Goal: Obtain resource: Obtain resource

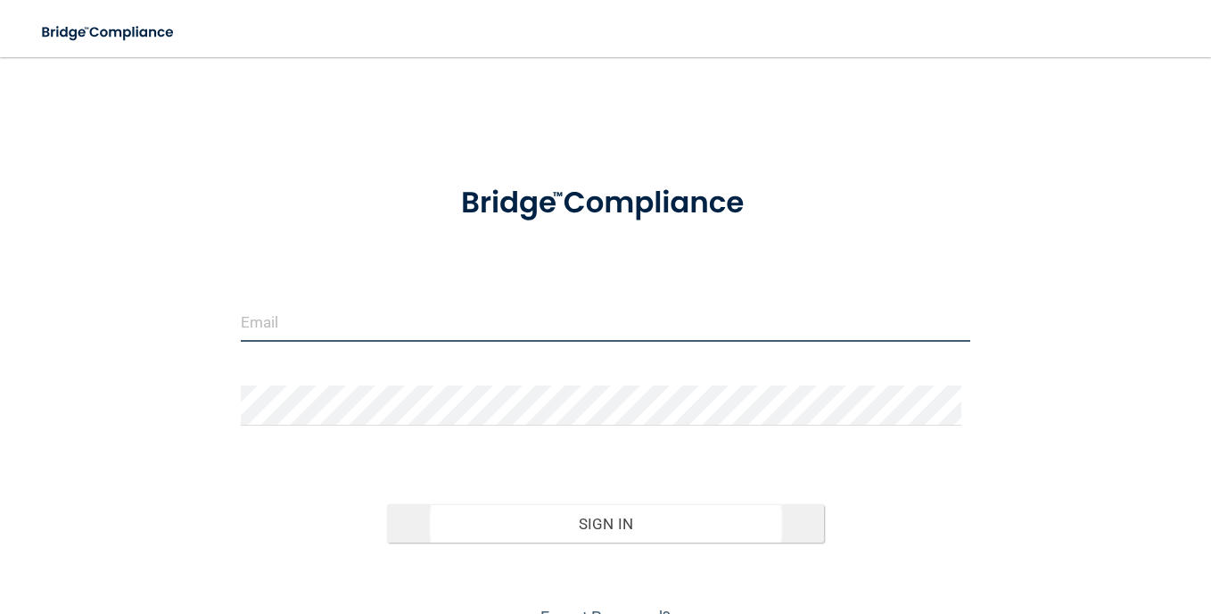
type input "[EMAIL_ADDRESS][DOMAIN_NAME]"
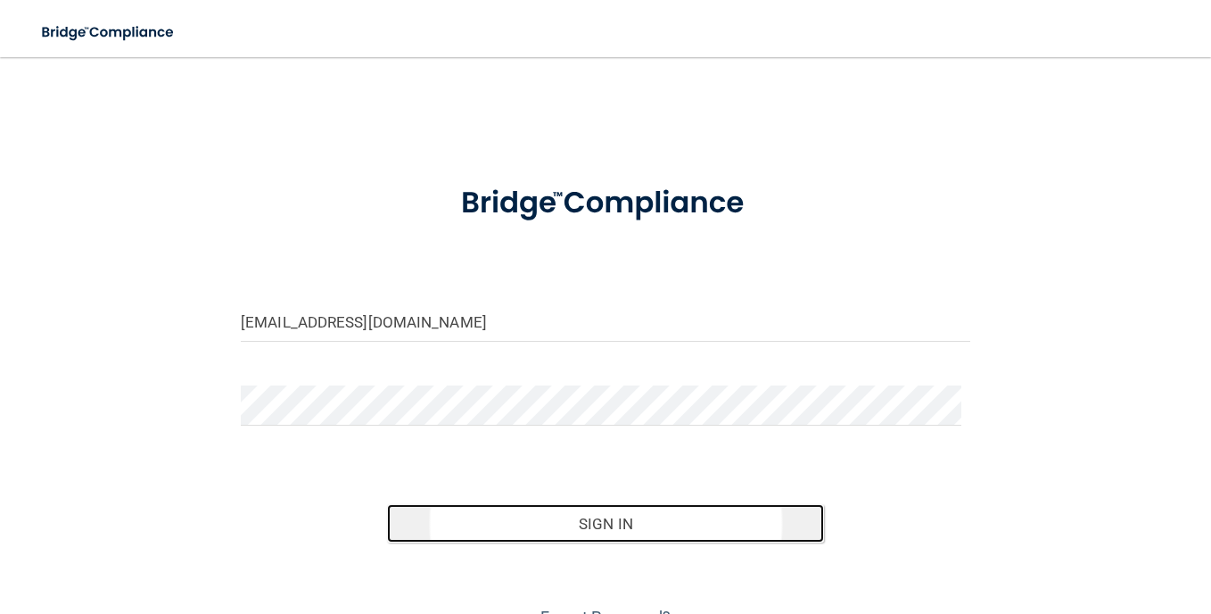
click at [592, 530] on button "Sign In" at bounding box center [606, 523] width 438 height 39
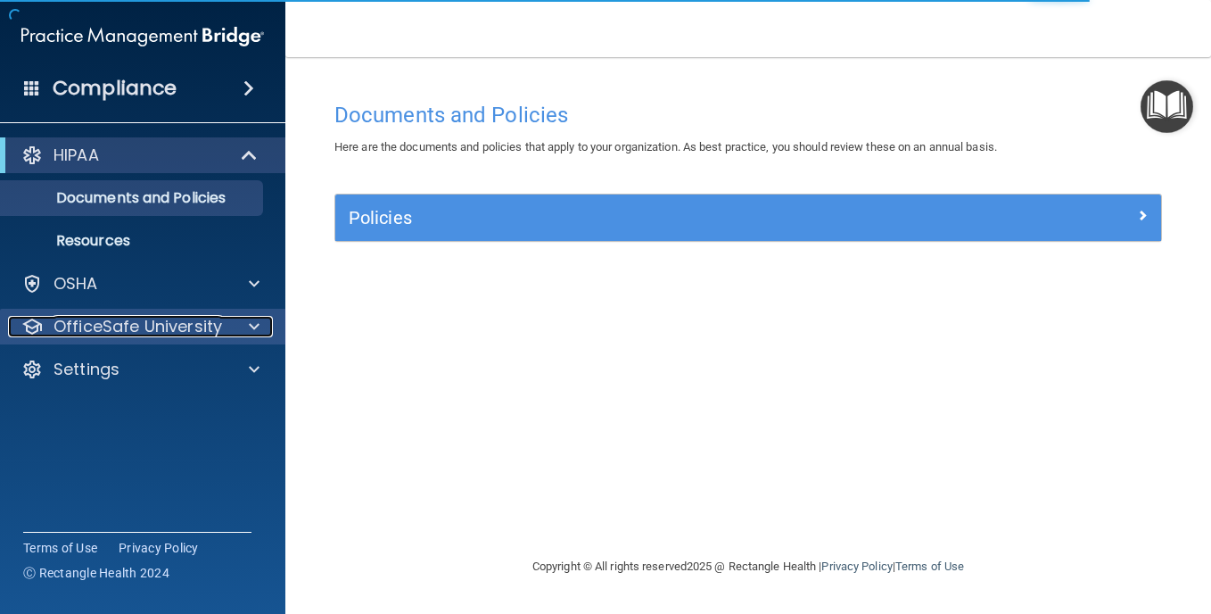
click at [122, 328] on p "OfficeSafe University" at bounding box center [138, 326] width 169 height 21
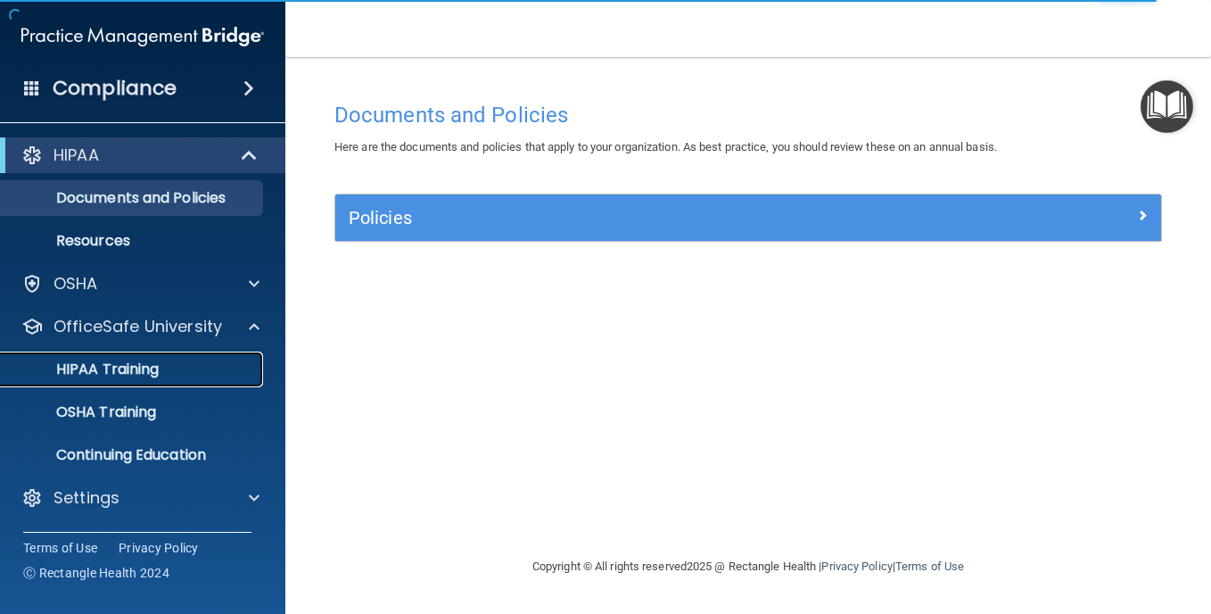
click at [128, 368] on p "HIPAA Training" at bounding box center [85, 369] width 147 height 18
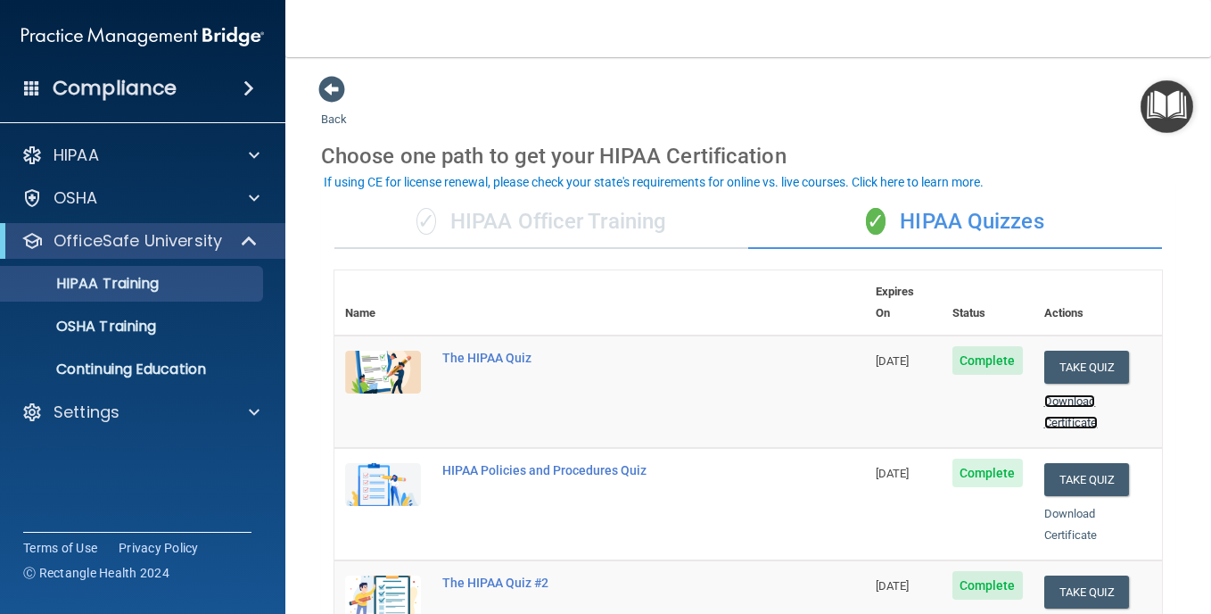
click at [1062, 395] on link "Download Certificate" at bounding box center [1072, 411] width 54 height 35
click at [1054, 503] on div "Download Certificate" at bounding box center [1099, 524] width 108 height 43
click at [1056, 510] on link "Download Certificate" at bounding box center [1072, 524] width 54 height 35
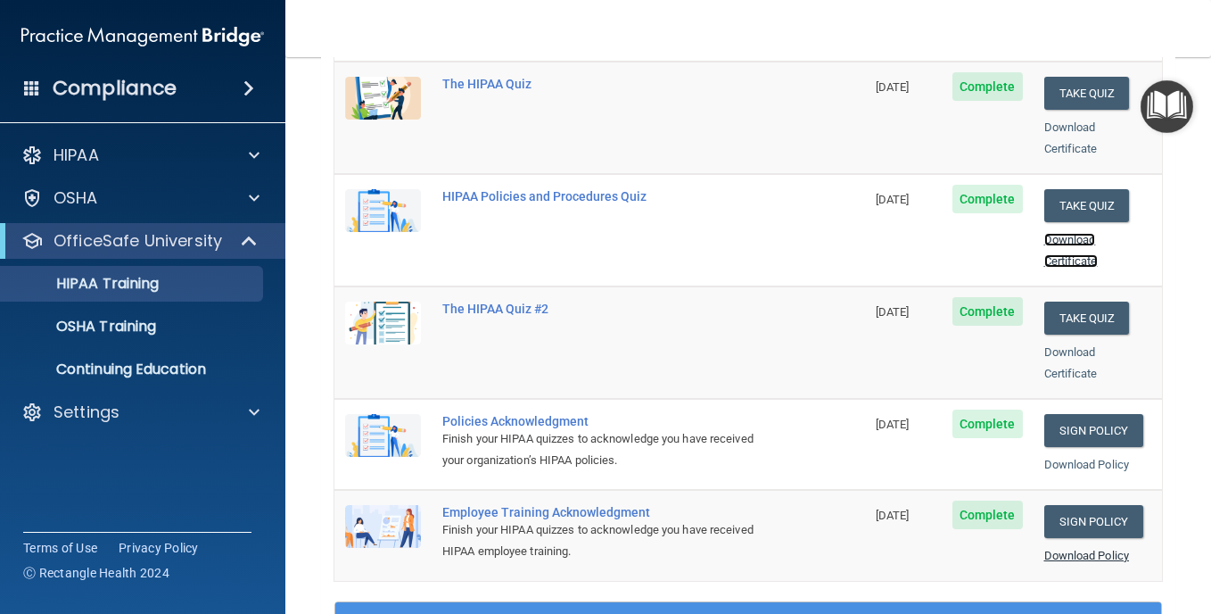
scroll to position [357, 0]
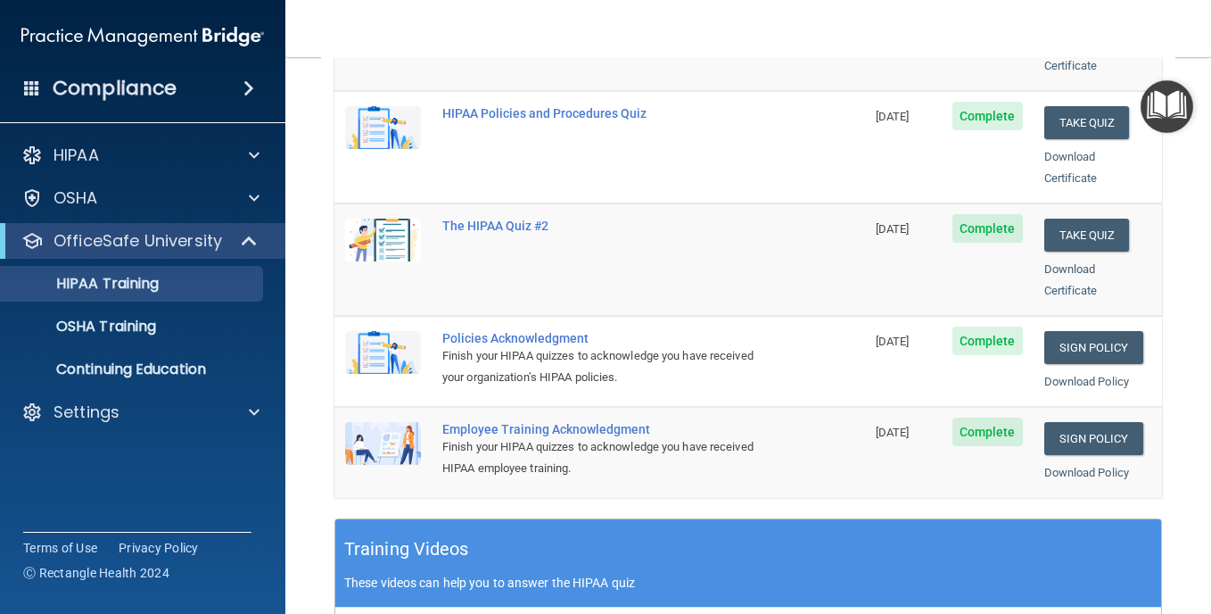
click at [1048, 259] on div "Download Certificate" at bounding box center [1099, 280] width 108 height 43
click at [1045, 264] on link "Download Certificate" at bounding box center [1072, 279] width 54 height 35
click at [102, 324] on p "OSHA Training" at bounding box center [84, 327] width 145 height 18
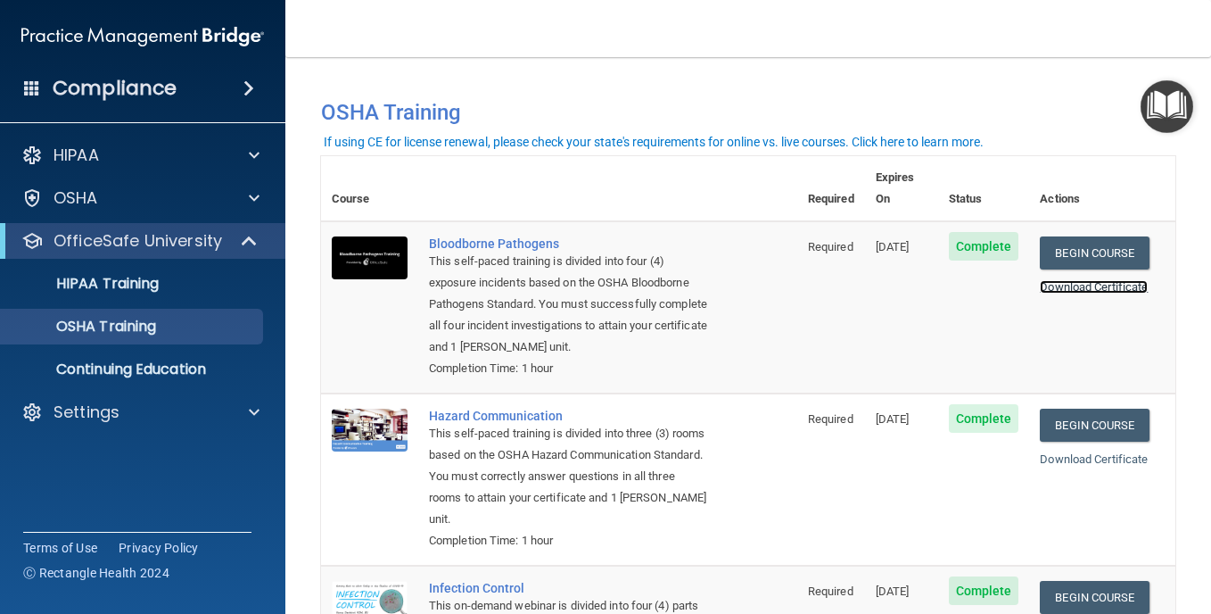
click at [1103, 280] on link "Download Certificate" at bounding box center [1094, 286] width 108 height 13
click at [1064, 456] on link "Download Certificate" at bounding box center [1094, 458] width 108 height 13
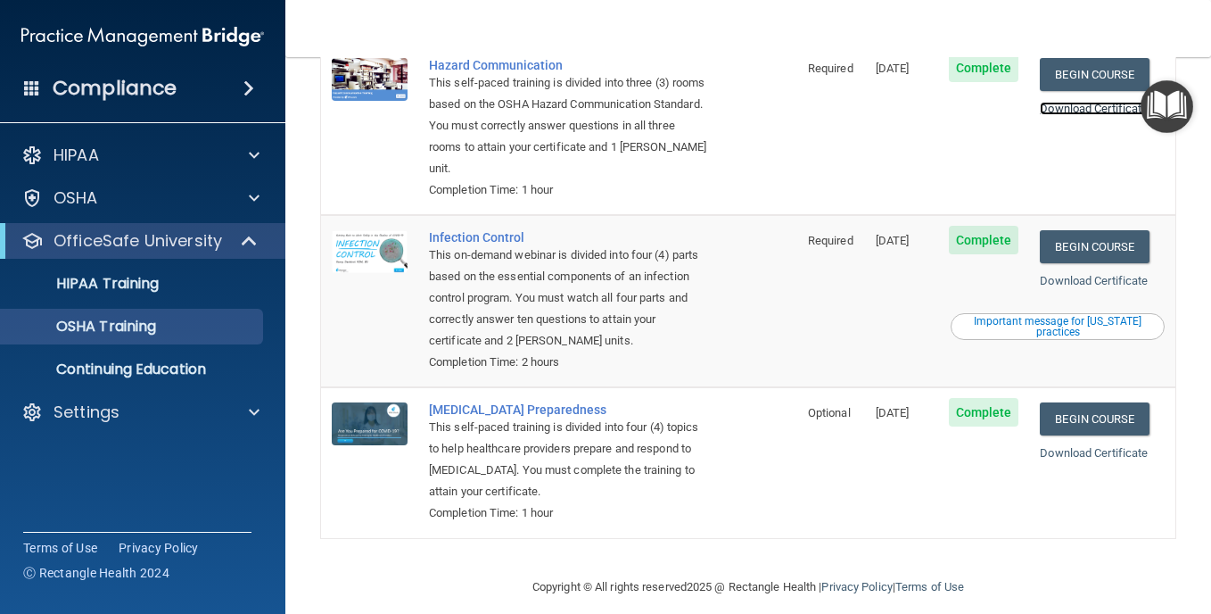
scroll to position [371, 0]
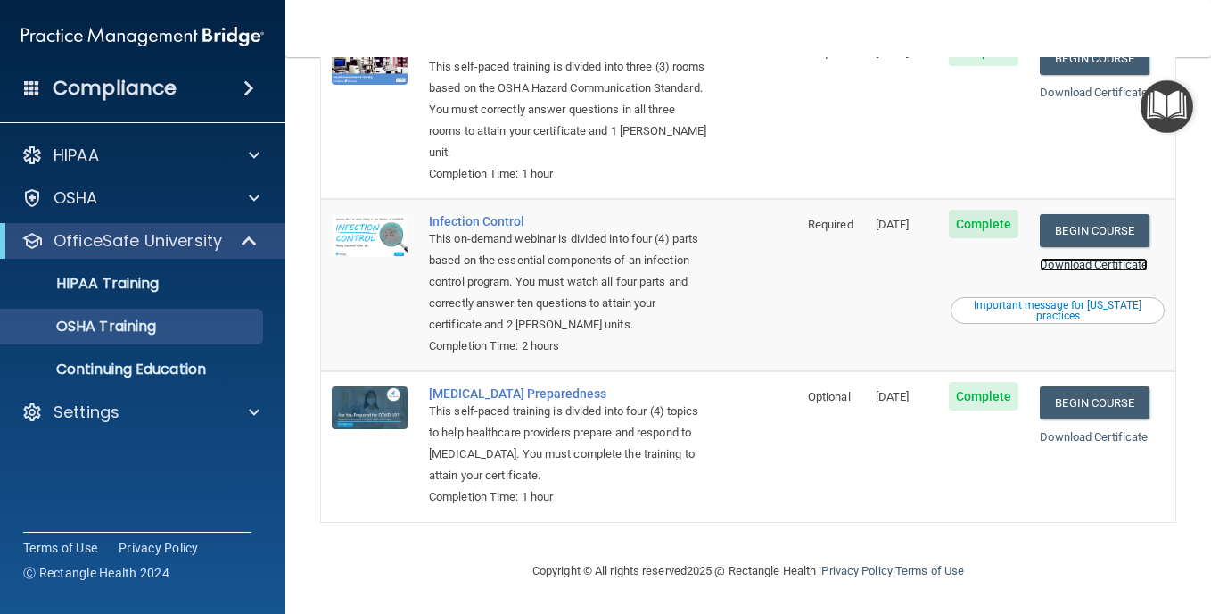
click at [1099, 259] on link "Download Certificate" at bounding box center [1094, 264] width 108 height 13
click at [1119, 438] on link "Download Certificate" at bounding box center [1094, 436] width 108 height 13
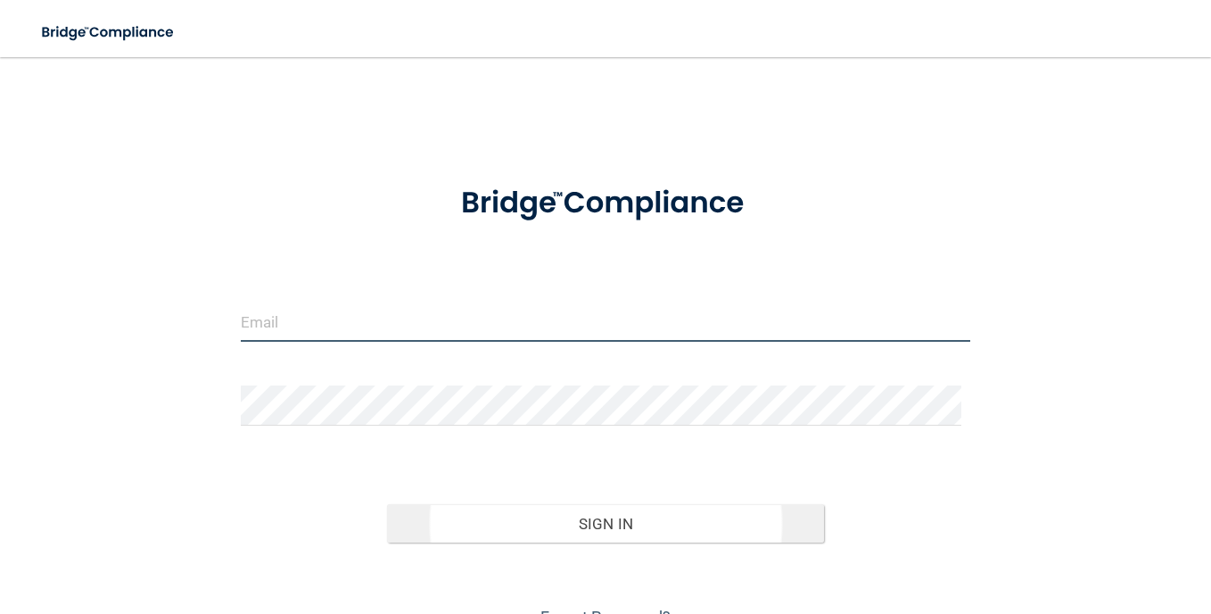
type input "[EMAIL_ADDRESS][DOMAIN_NAME]"
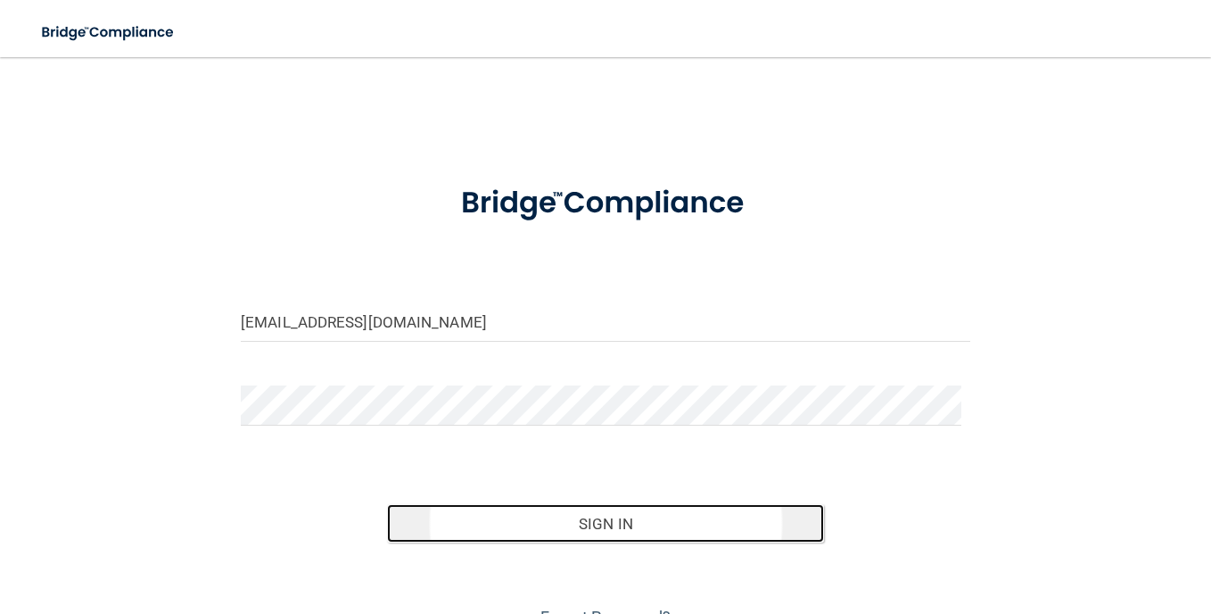
click at [622, 529] on button "Sign In" at bounding box center [606, 523] width 438 height 39
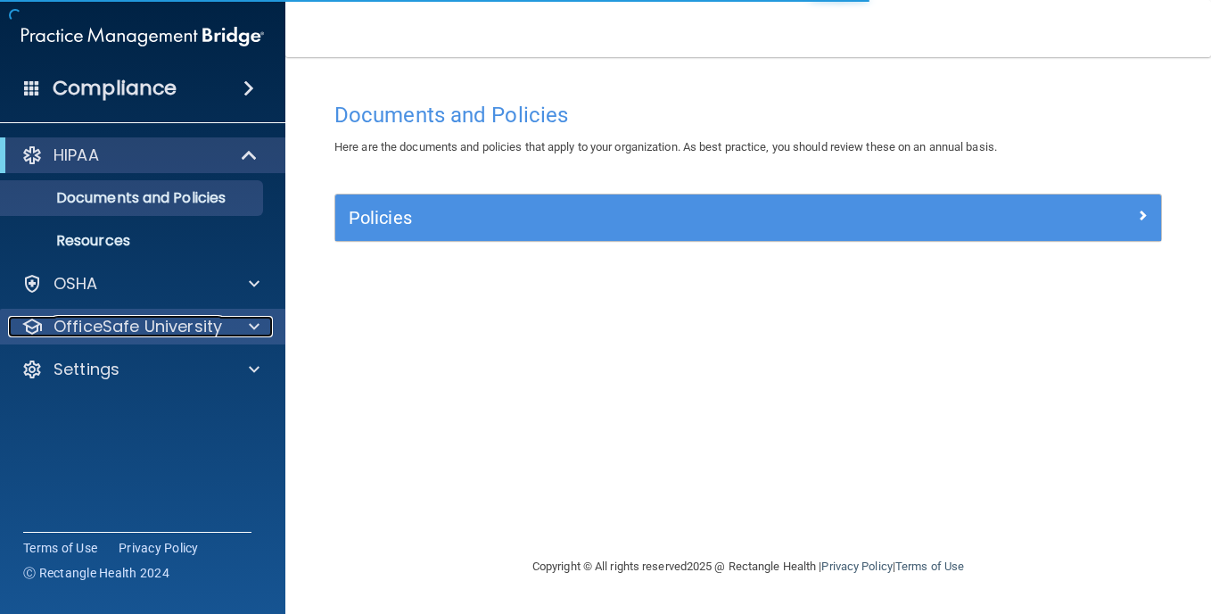
click at [244, 335] on div at bounding box center [251, 326] width 45 height 21
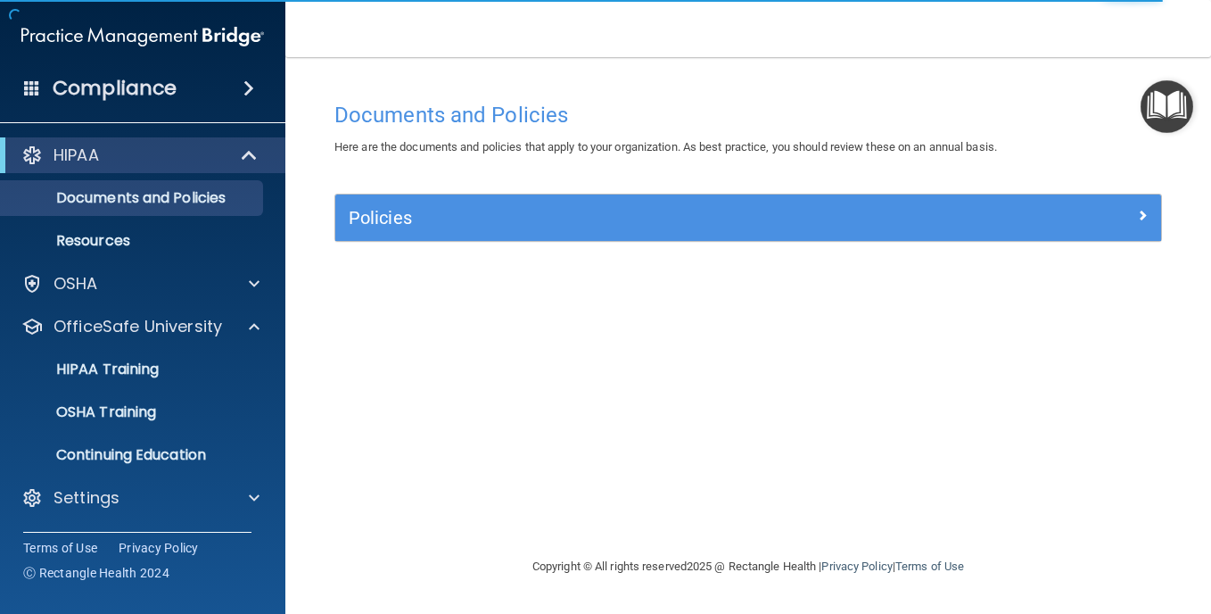
click at [250, 85] on span at bounding box center [249, 88] width 11 height 21
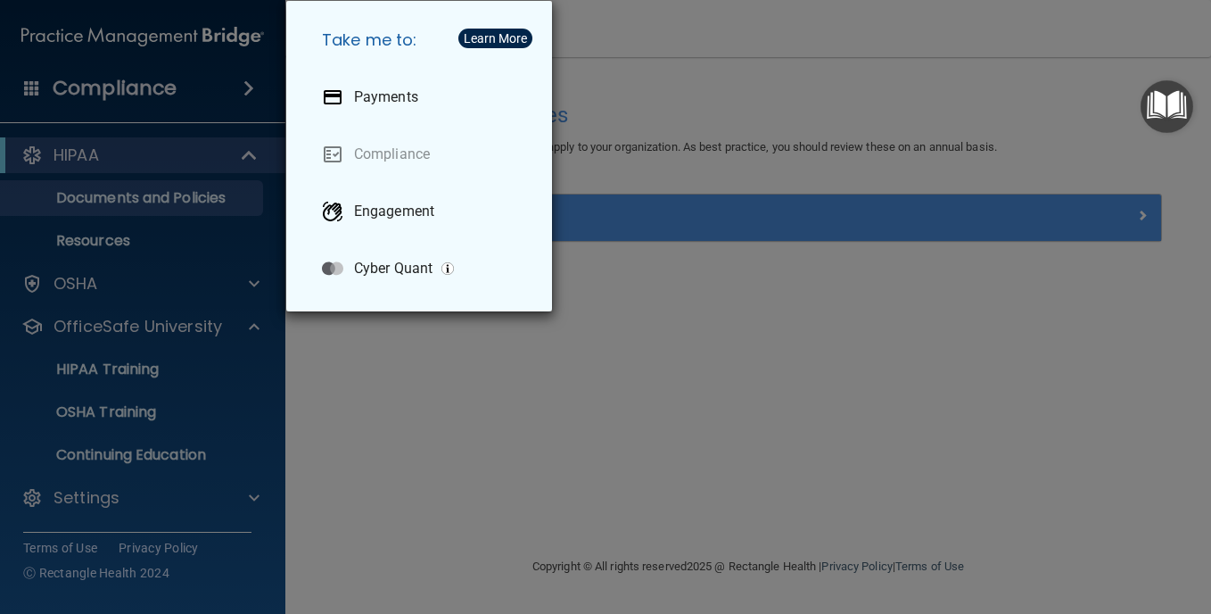
click at [250, 85] on div "Take me to: Payments Compliance Engagement Cyber Quant" at bounding box center [605, 307] width 1211 height 614
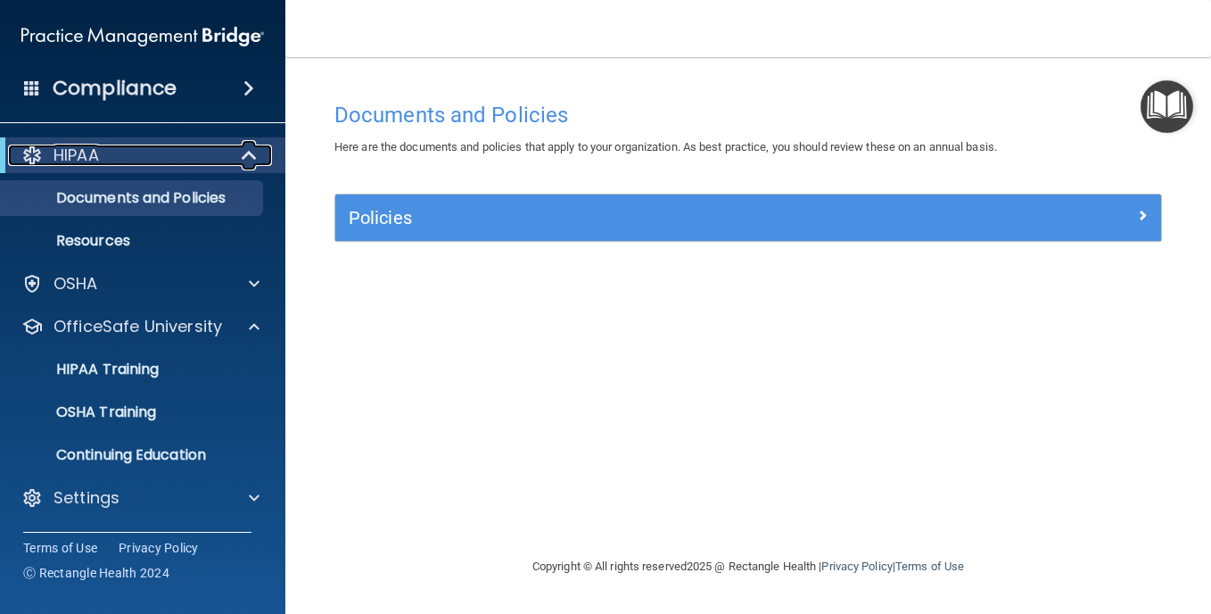
click at [253, 146] on span at bounding box center [251, 155] width 15 height 21
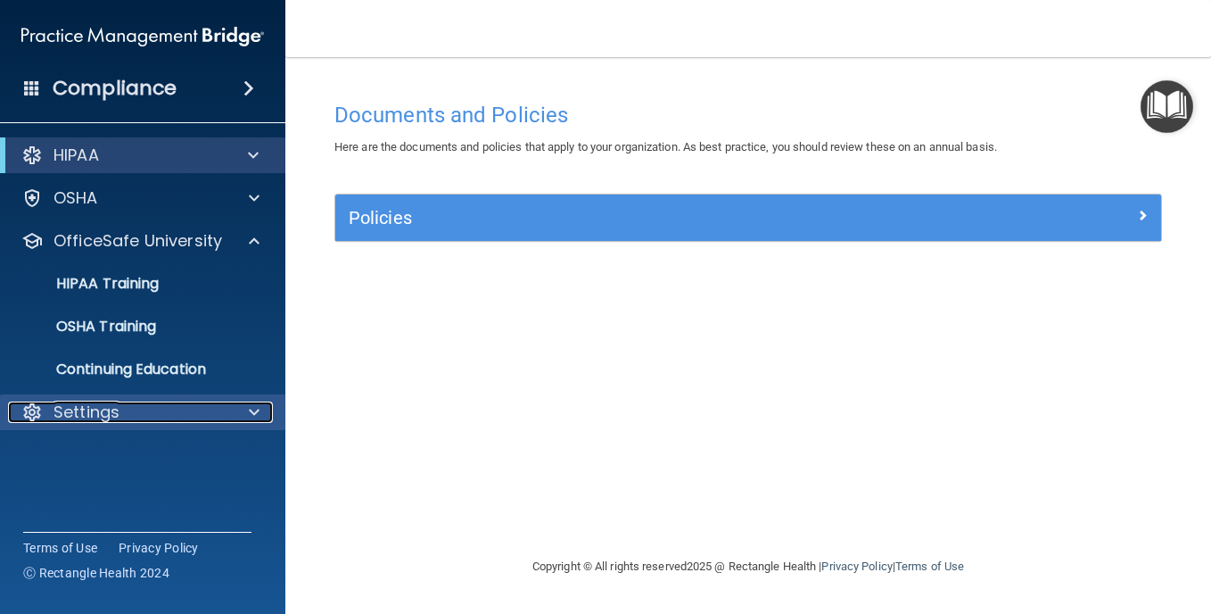
click at [249, 408] on span at bounding box center [254, 411] width 11 height 21
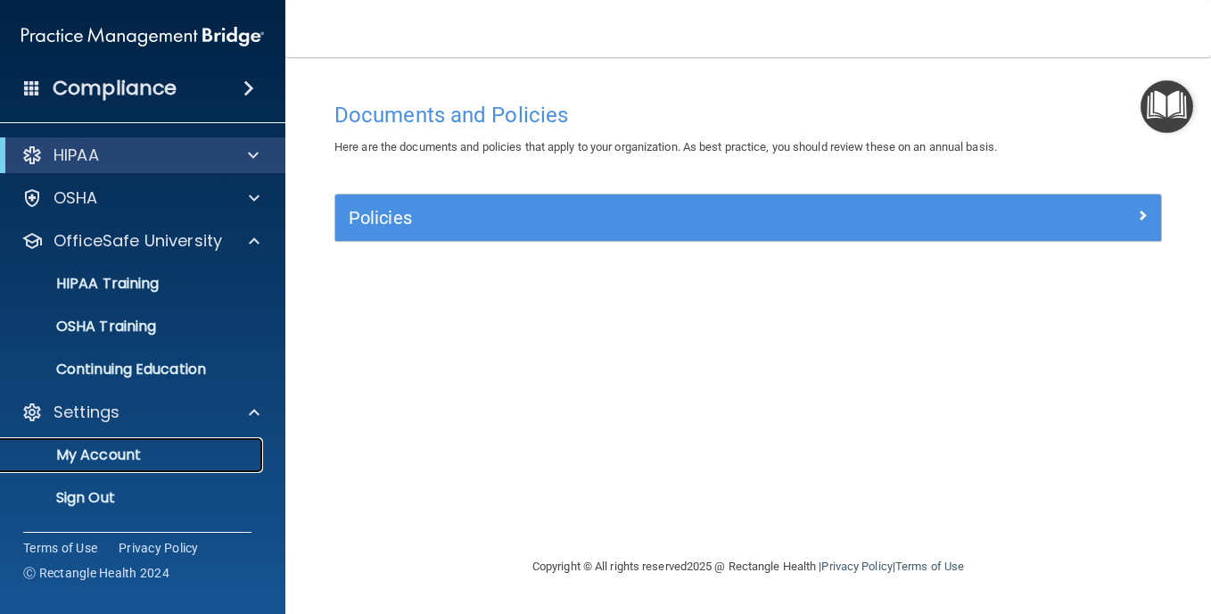
click at [94, 457] on p "My Account" at bounding box center [134, 455] width 244 height 18
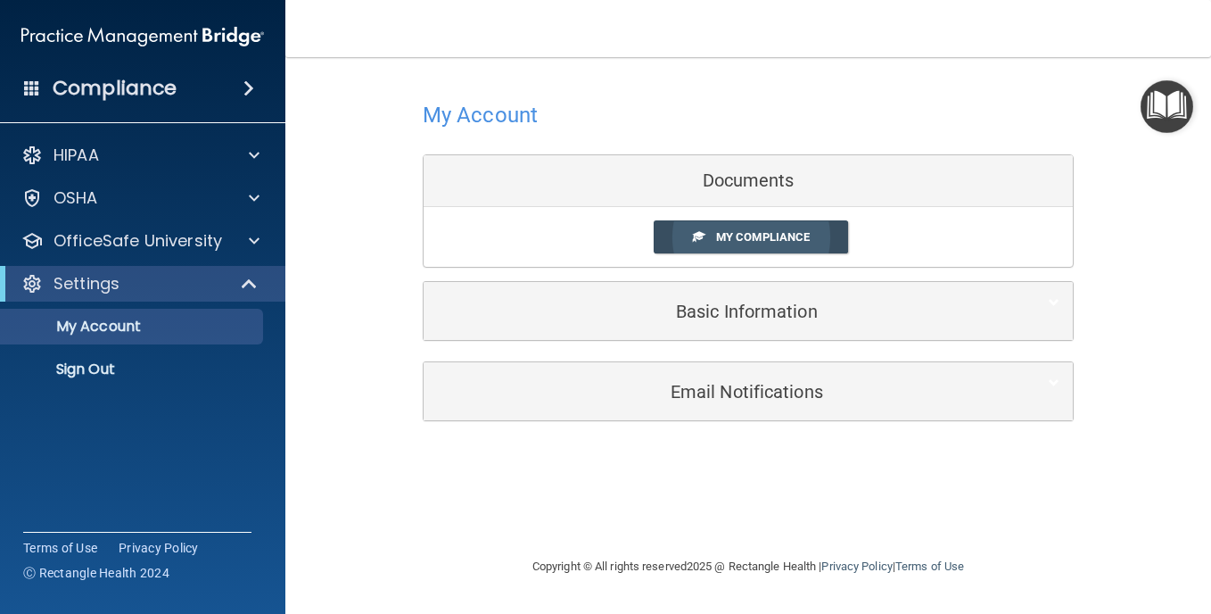
click at [765, 234] on span "My Compliance" at bounding box center [763, 236] width 94 height 13
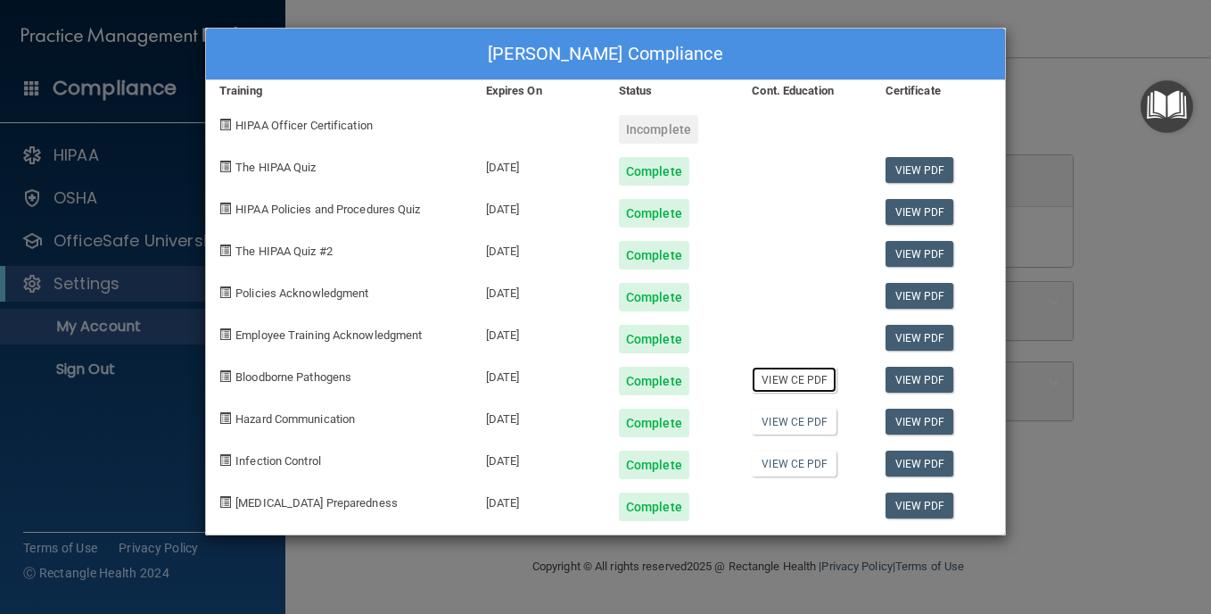
click at [799, 380] on link "View CE PDF" at bounding box center [794, 380] width 85 height 26
click at [784, 422] on link "View CE PDF" at bounding box center [794, 422] width 85 height 26
click at [802, 459] on link "View CE PDF" at bounding box center [794, 464] width 85 height 26
click at [1079, 297] on div "Theresa Kratzer's Compliance Training Expires On Status Cont. Education Certifi…" at bounding box center [605, 307] width 1211 height 614
